Goal: Use online tool/utility: Utilize a website feature to perform a specific function

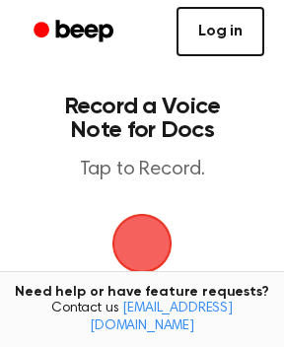
click at [210, 36] on link "Log in" at bounding box center [220, 31] width 88 height 49
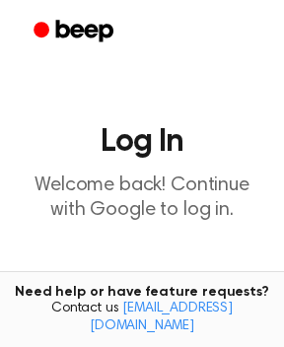
click at [143, 167] on header "Log In Welcome back! Continue with Google to log in." at bounding box center [142, 174] width 252 height 97
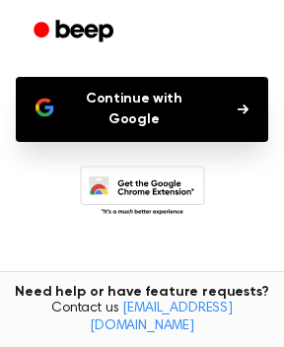
scroll to position [256, 0]
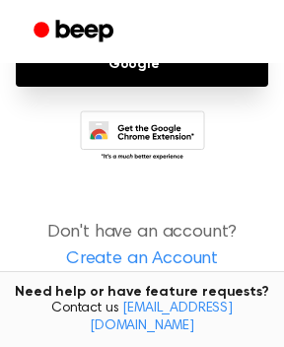
click at [138, 221] on p "Don't have an account? Create an Account" at bounding box center [142, 246] width 252 height 53
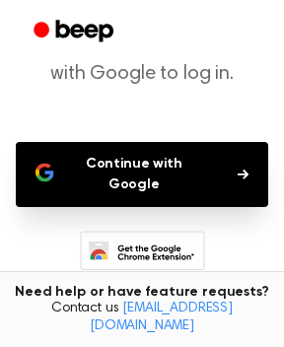
scroll to position [99, 0]
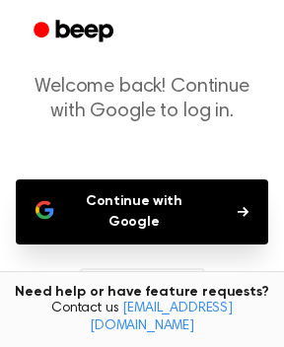
click at [137, 210] on button "Continue with Google" at bounding box center [142, 211] width 252 height 65
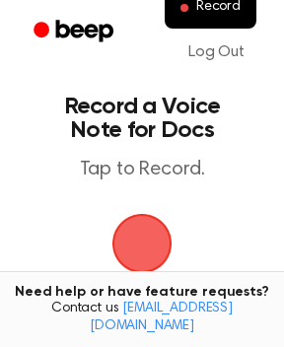
click at [129, 229] on span "button" at bounding box center [141, 243] width 71 height 71
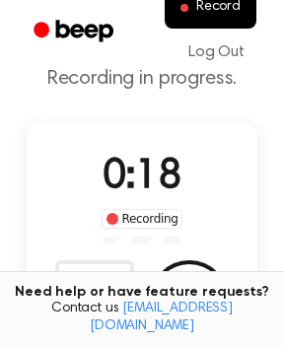
scroll to position [158, 0]
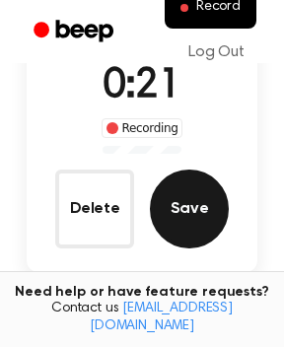
click at [176, 199] on button "Save" at bounding box center [189, 209] width 79 height 79
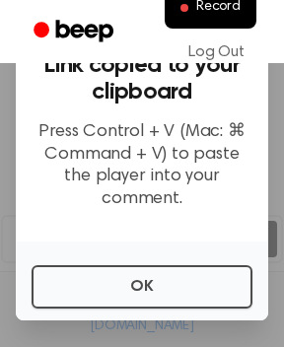
scroll to position [15, 0]
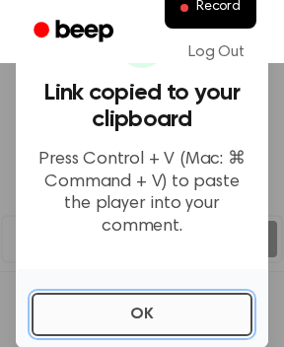
click at [162, 303] on button "OK" at bounding box center [142, 314] width 221 height 43
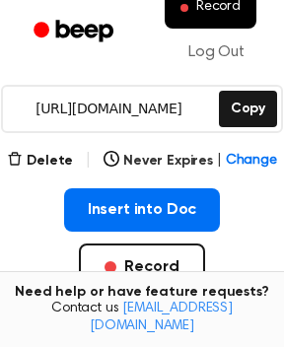
scroll to position [394, 0]
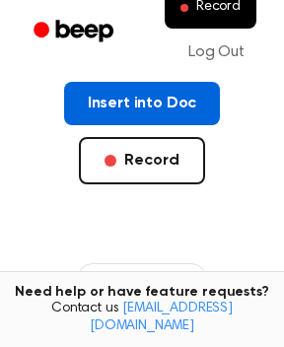
click at [146, 105] on button "Insert into Doc" at bounding box center [142, 103] width 157 height 43
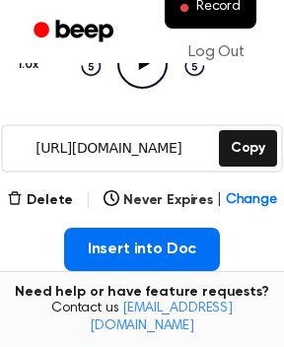
scroll to position [237, 0]
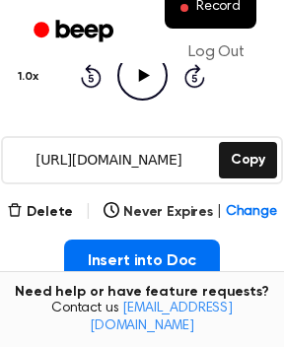
click at [165, 162] on input "[URL][DOMAIN_NAME]" at bounding box center [109, 160] width 212 height 44
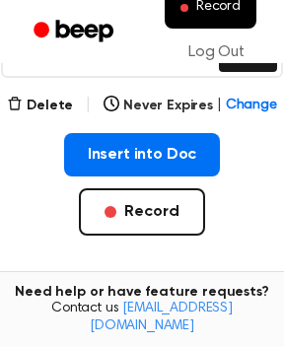
scroll to position [316, 0]
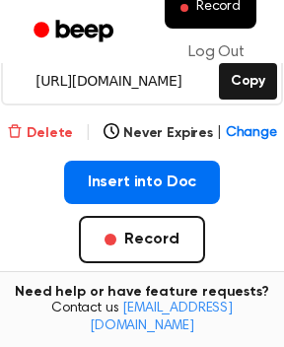
click at [60, 131] on button "Delete" at bounding box center [40, 133] width 66 height 21
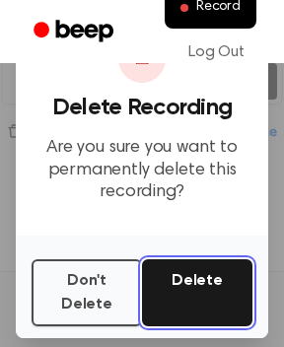
click at [152, 285] on button "Delete" at bounding box center [197, 292] width 110 height 67
